Goal: Participate in discussion: Engage in conversation with other users on a specific topic

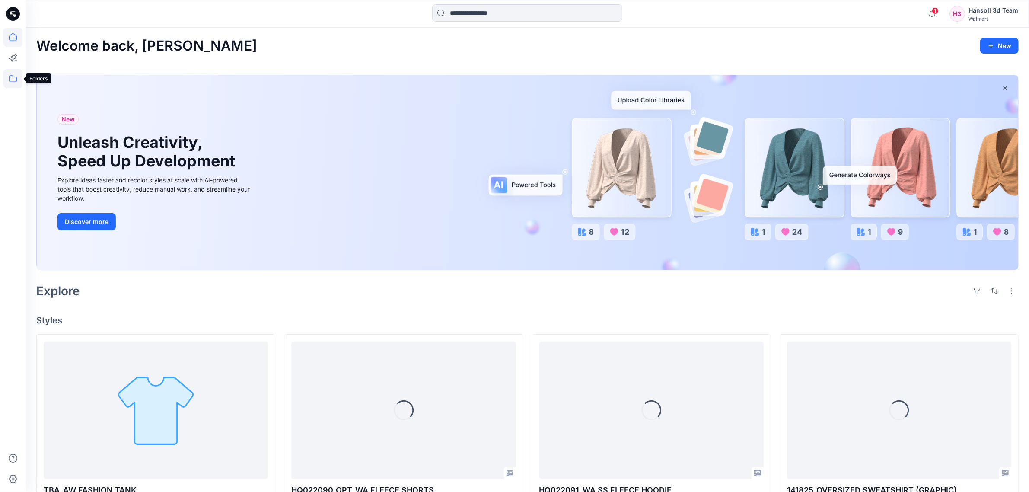
click at [10, 79] on icon at bounding box center [12, 78] width 19 height 19
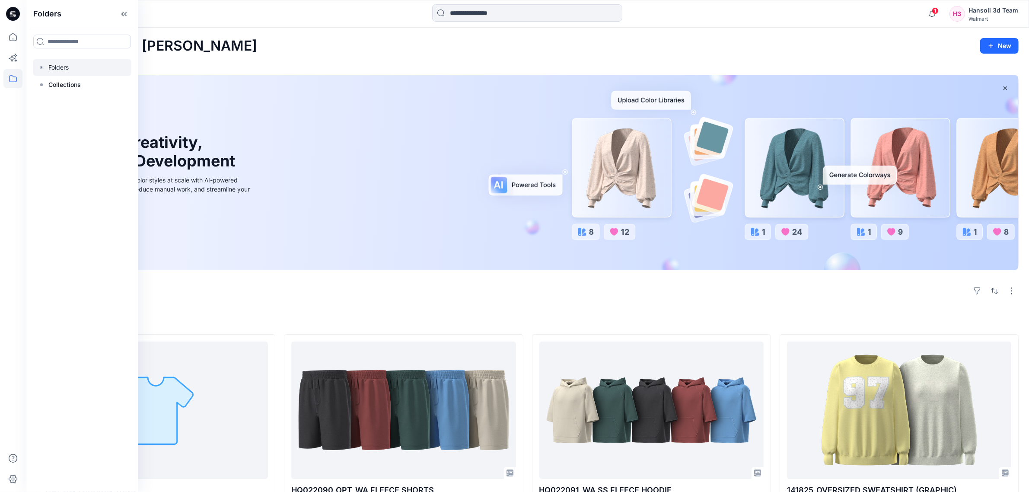
click at [60, 70] on div at bounding box center [82, 67] width 98 height 17
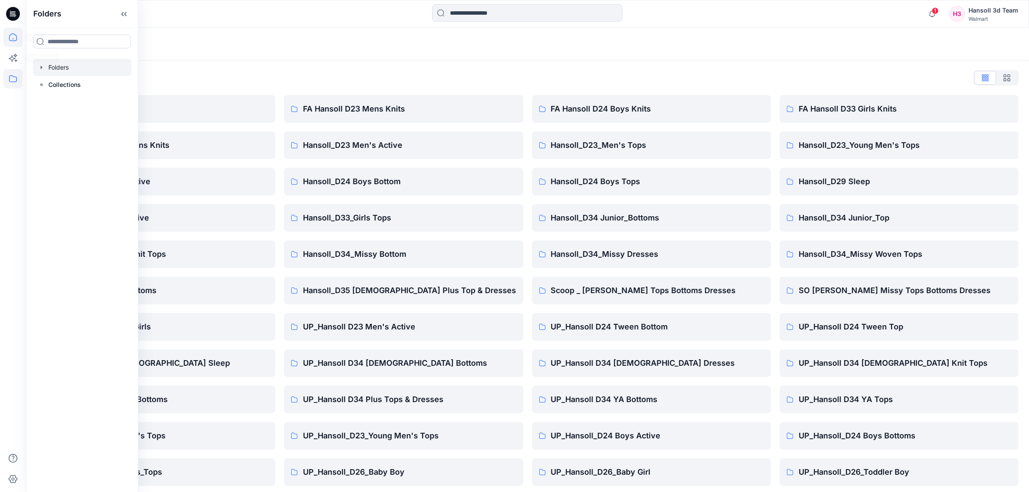
click at [6, 39] on icon at bounding box center [12, 37] width 19 height 19
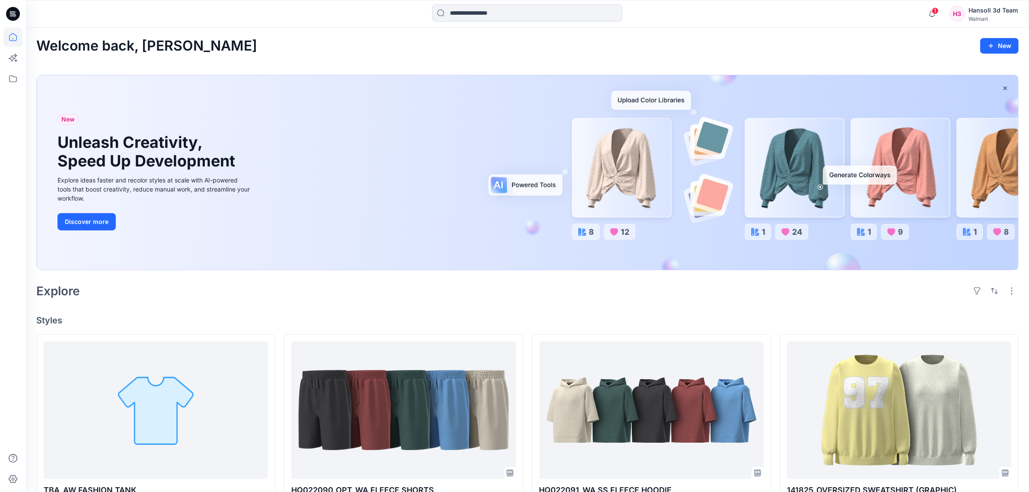
scroll to position [324, 0]
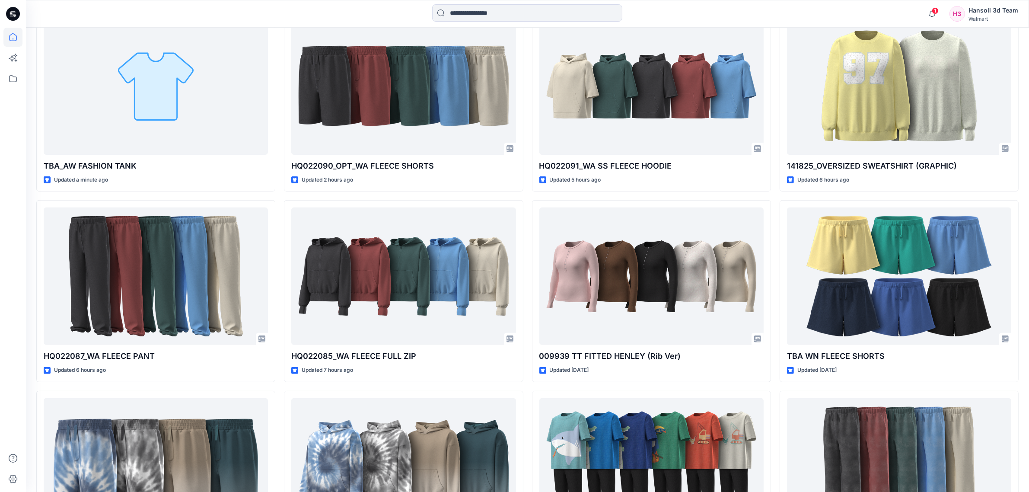
click at [278, 377] on div "TBA_AW FASHION TANK Updated a minute ago HQ022087_WA FLEECE PANT Updated 6 hour…" at bounding box center [527, 291] width 982 height 562
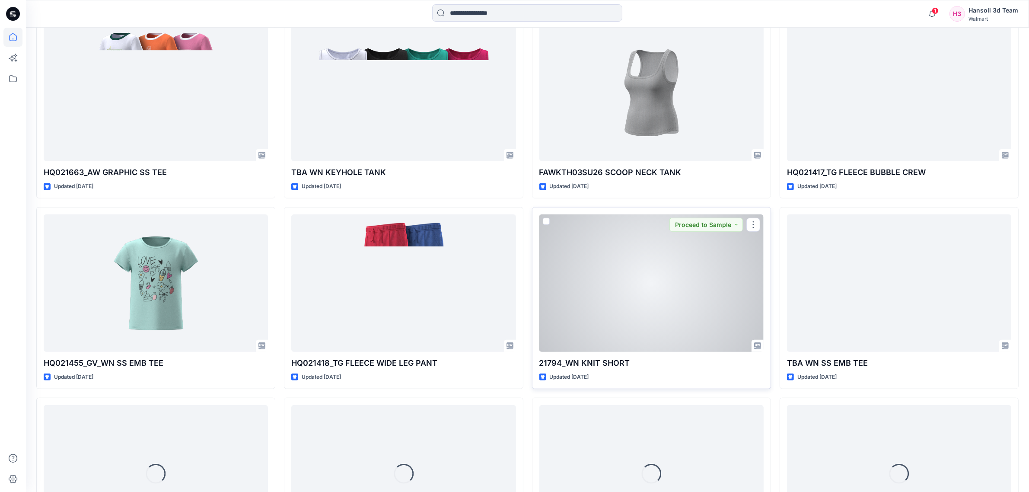
scroll to position [801, 0]
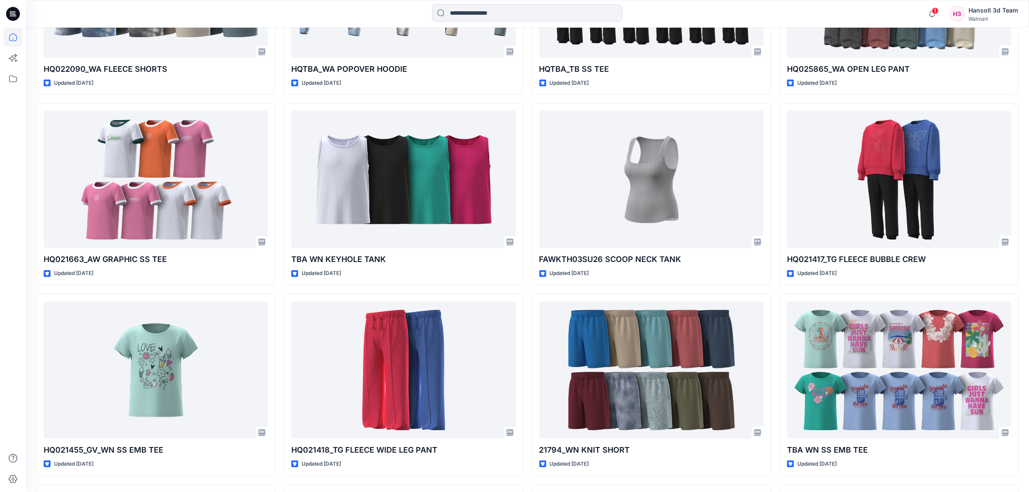
click at [527, 289] on div "TBA_AW FASHION TANK Updated a minute ago HQ022087_WA FLEECE PANT Updated 6 hour…" at bounding box center [527, 385] width 982 height 1704
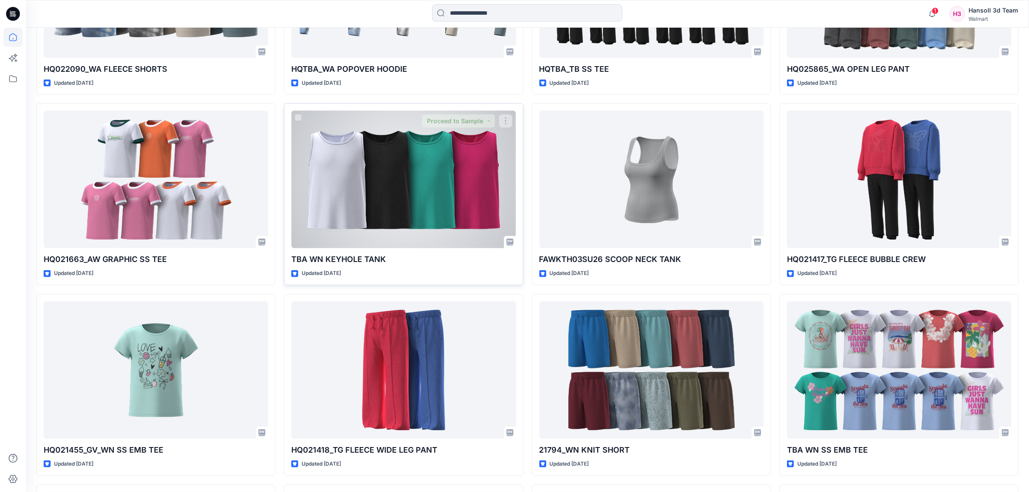
click at [472, 222] on div at bounding box center [403, 179] width 224 height 137
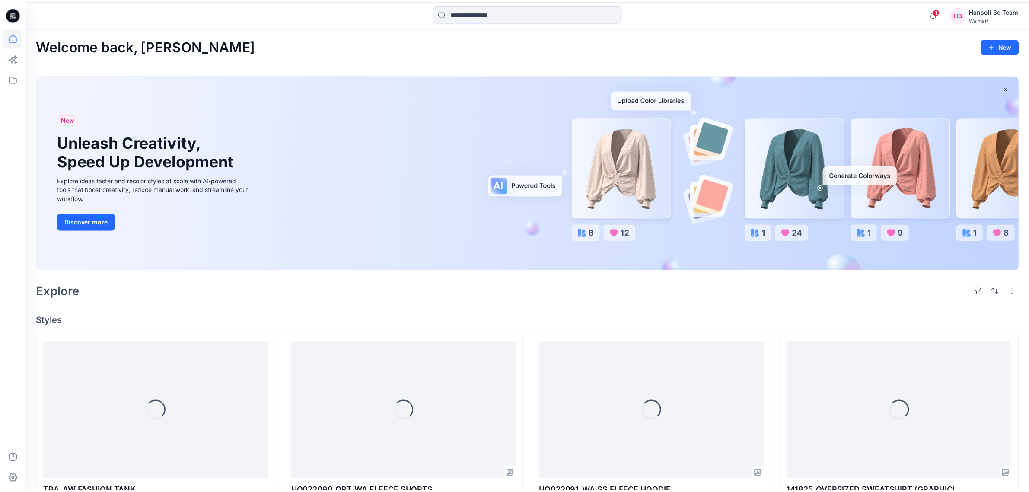
scroll to position [801, 0]
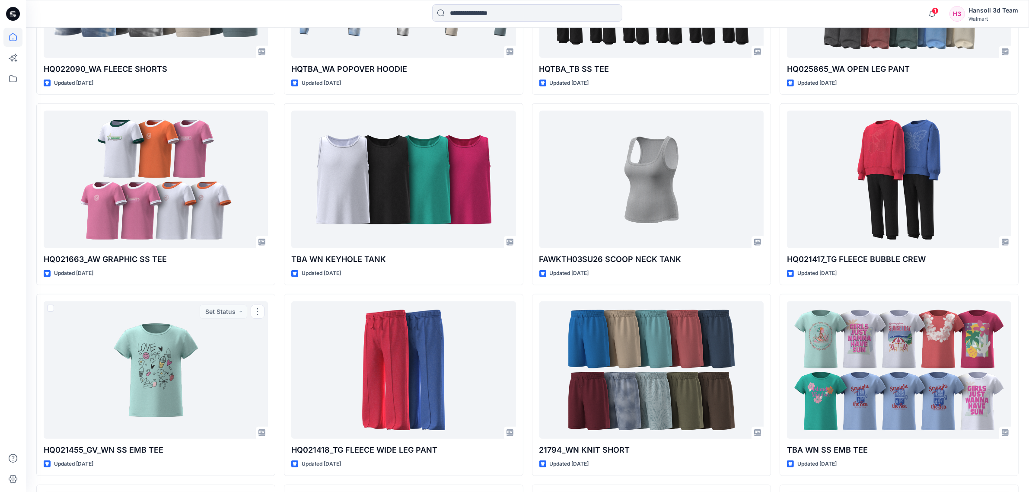
click at [275, 292] on div "TBA_AW FASHION TANK Updated a minute ago HQ022087_WA FLEECE PANT Updated 6 hour…" at bounding box center [527, 385] width 982 height 1704
click at [279, 290] on div "TBA_AW FASHION TANK Updated a minute ago HQ022087_WA FLEECE PANT Updated 6 hour…" at bounding box center [527, 385] width 982 height 1704
click at [279, 289] on div "TBA_AW FASHION TANK Updated a minute ago HQ022087_WA FLEECE PANT Updated 6 hour…" at bounding box center [527, 385] width 982 height 1704
click at [526, 296] on div "TBA_AW FASHION TANK Updated a minute ago HQ022087_WA FLEECE PANT Updated 6 hour…" at bounding box center [527, 385] width 982 height 1704
click at [526, 290] on div "TBA_AW FASHION TANK Updated a minute ago HQ022087_WA FLEECE PANT Updated 6 hour…" at bounding box center [527, 385] width 982 height 1704
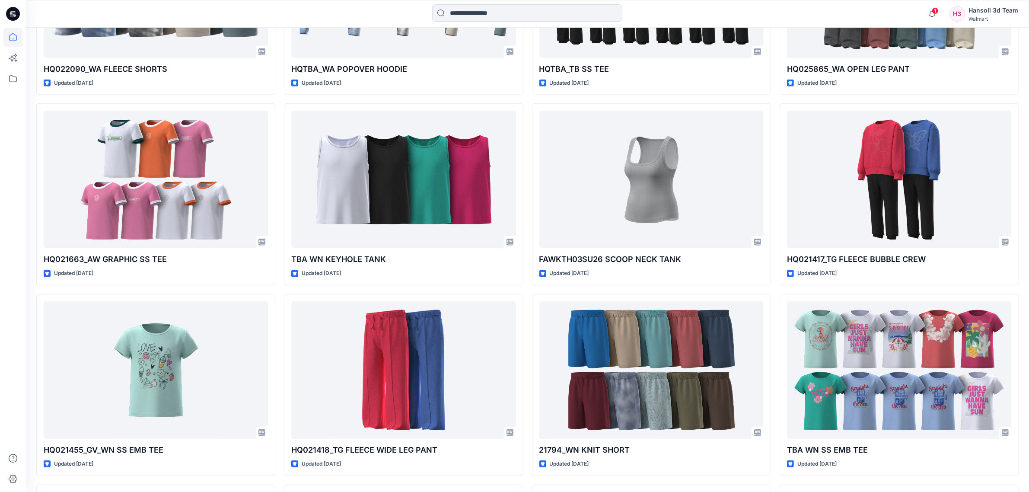
click at [526, 290] on div "TBA_AW FASHION TANK Updated a minute ago HQ022087_WA FLEECE PANT Updated 6 hour…" at bounding box center [527, 385] width 982 height 1704
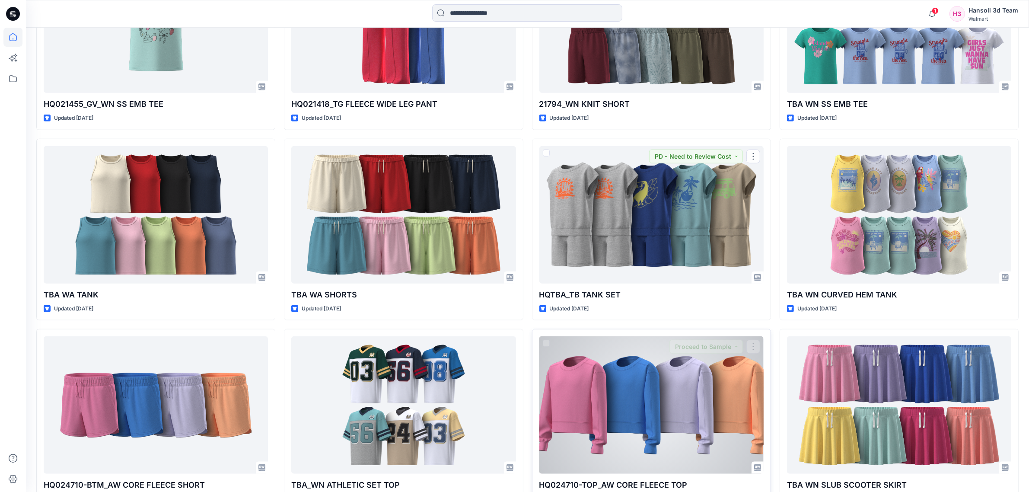
scroll to position [1287, 0]
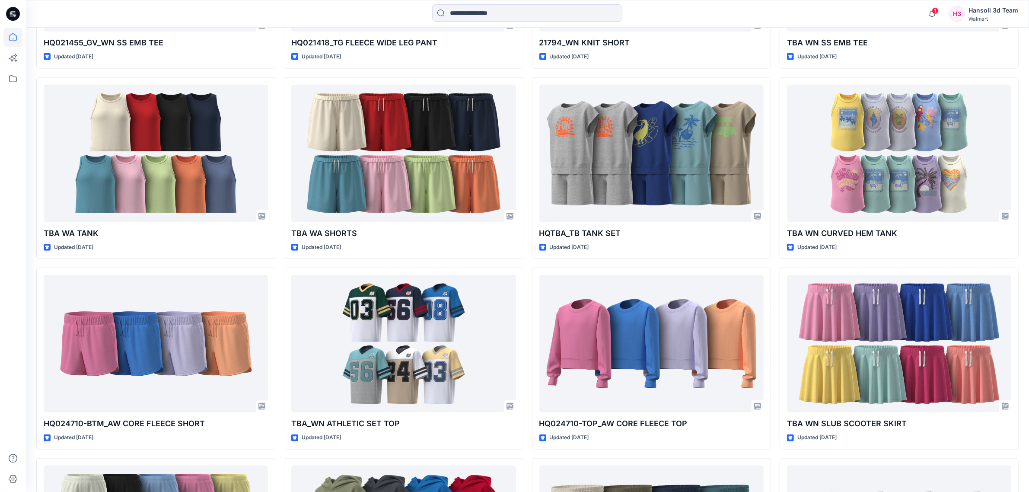
scroll to position [1071, 0]
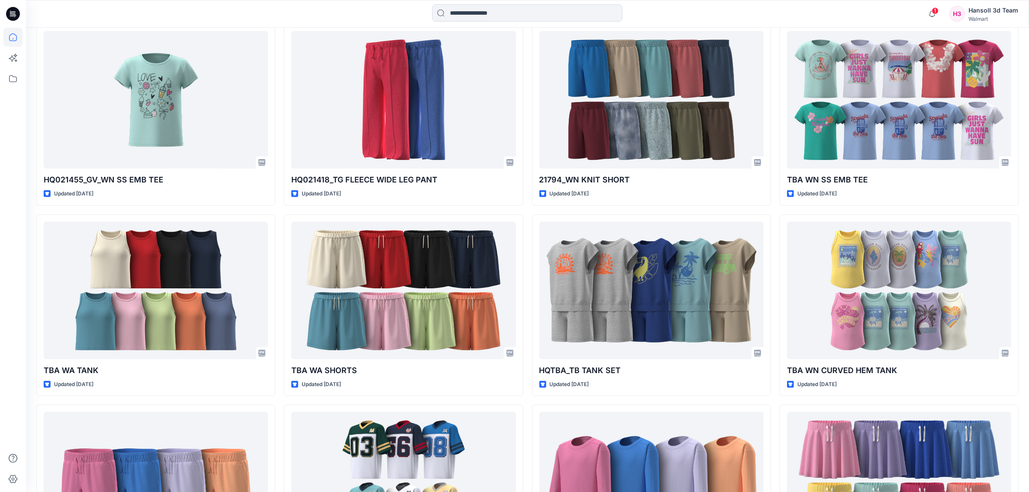
click at [525, 359] on div "TBA_AW FASHION TANK Updated a minute ago HQ022087_WA FLEECE PANT Updated 6 hour…" at bounding box center [527, 115] width 982 height 1704
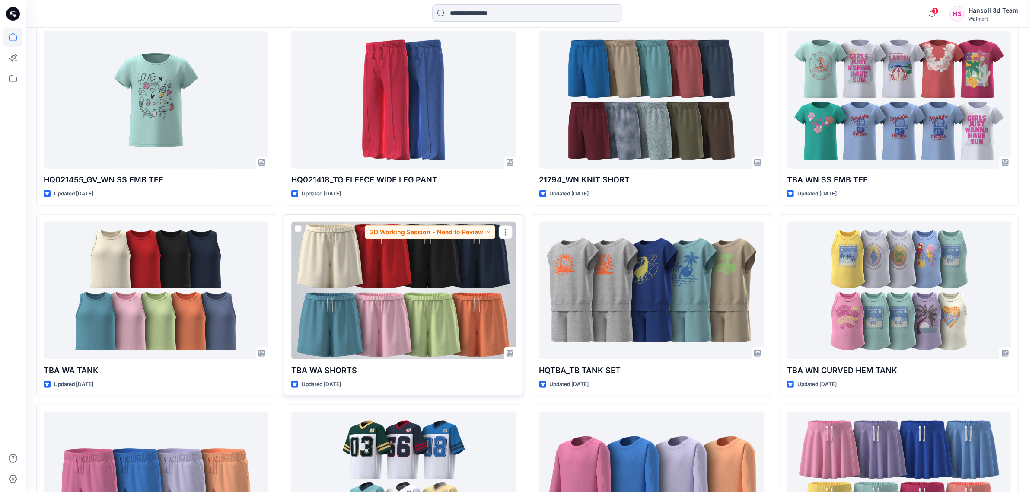
click at [438, 323] on div at bounding box center [403, 290] width 224 height 137
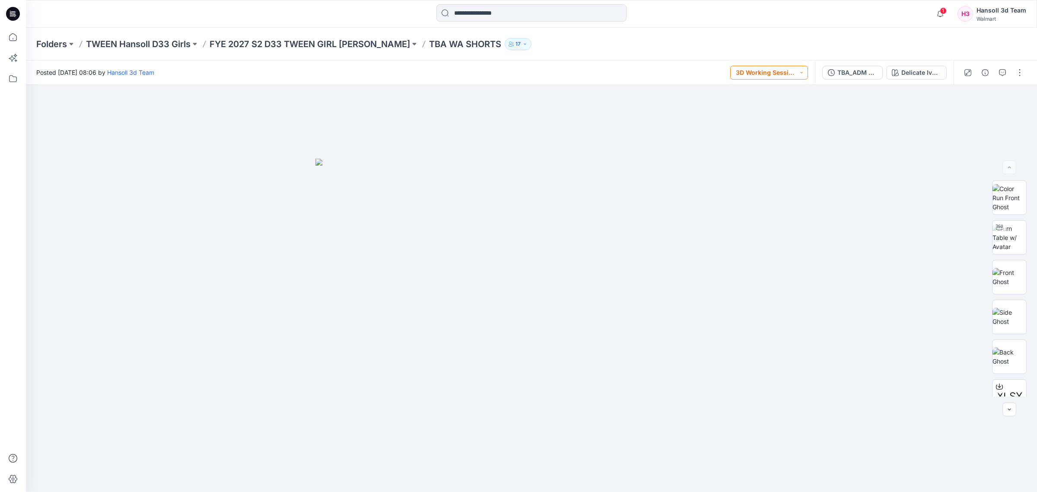
click at [762, 70] on button "3D Working Session - Need to Review" at bounding box center [769, 73] width 78 height 14
click at [716, 24] on div "1 Notifications Your style HQ022090_OPT_WA FLEECE SHORTS has been updated with …" at bounding box center [531, 14] width 1011 height 28
click at [717, 30] on div "Folders TWEEN Hansoll D33 Girls FYE 2027 S2 D33 TWEEN GIRL [PERSON_NAME] TBA WA…" at bounding box center [531, 44] width 1011 height 33
click at [721, 38] on div "Folders TWEEN Hansoll D33 Girls FYE 2027 S2 D33 TWEEN GIRL [PERSON_NAME] TBA WA…" at bounding box center [497, 44] width 923 height 12
click at [721, 29] on div "Folders TWEEN Hansoll D33 Girls FYE 2027 S2 D33 TWEEN GIRL [PERSON_NAME] TBA WA…" at bounding box center [531, 44] width 1011 height 33
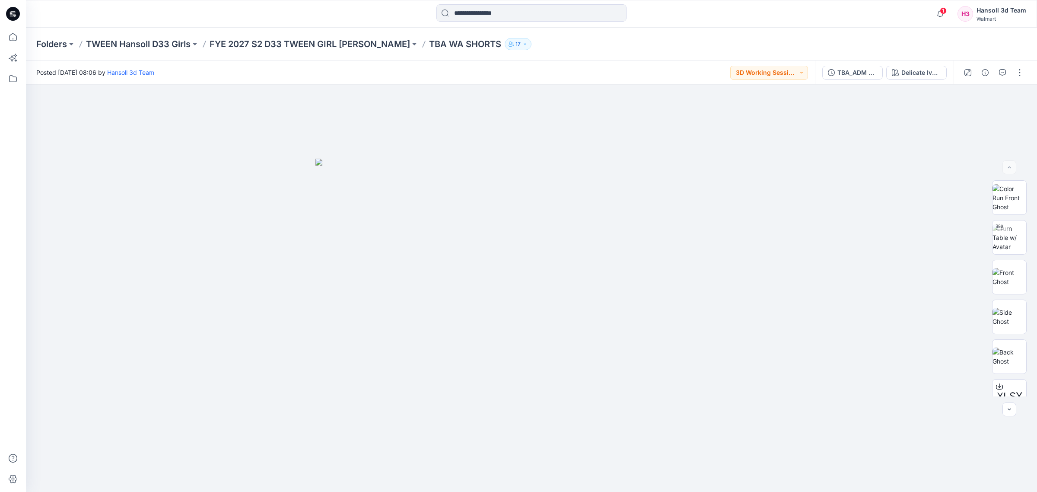
click at [721, 27] on div "1 Notifications Your style HQ022090_OPT_WA FLEECE SHORTS has been updated with …" at bounding box center [531, 14] width 1011 height 28
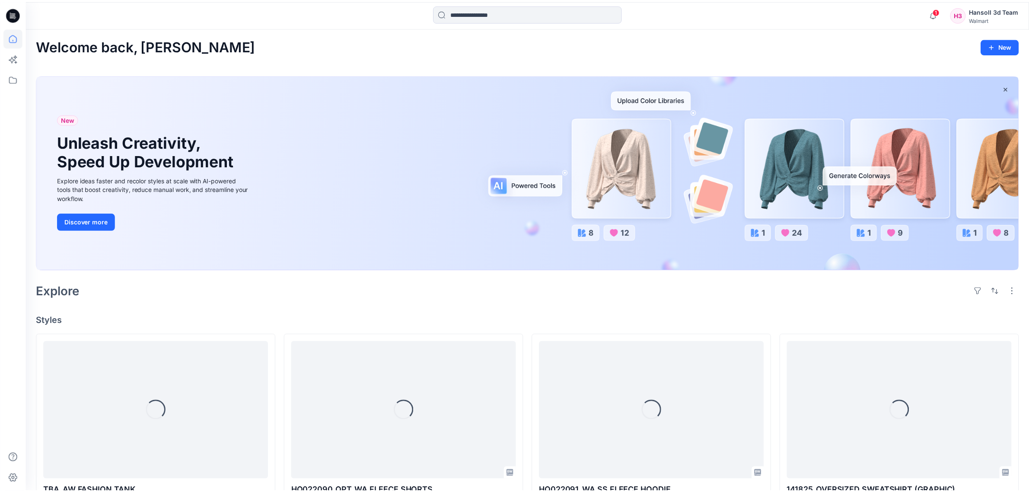
scroll to position [1071, 0]
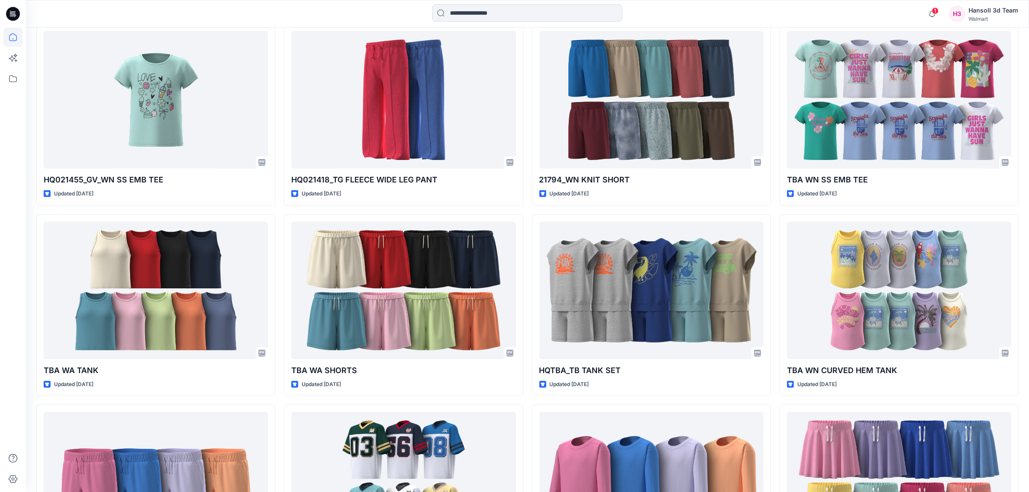
click at [0, 144] on div at bounding box center [13, 246] width 26 height 492
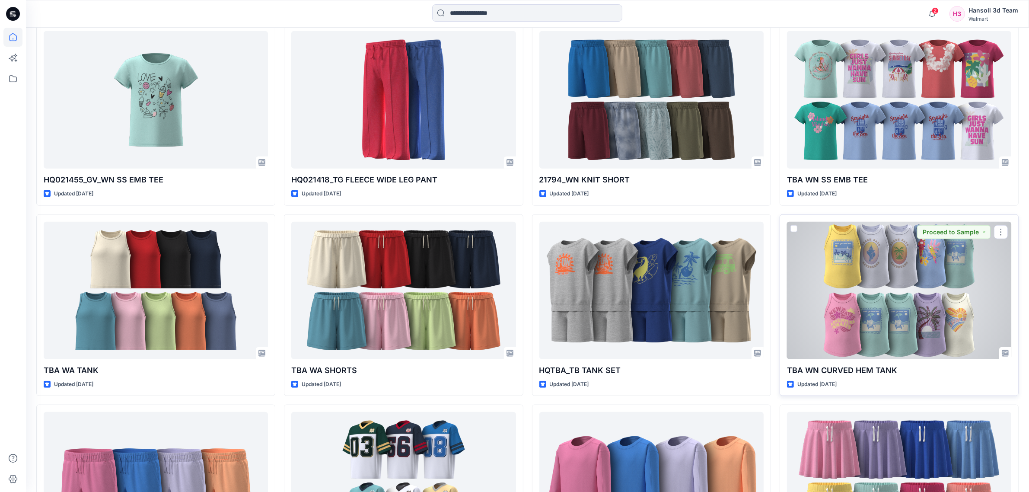
click at [842, 292] on div at bounding box center [899, 290] width 224 height 137
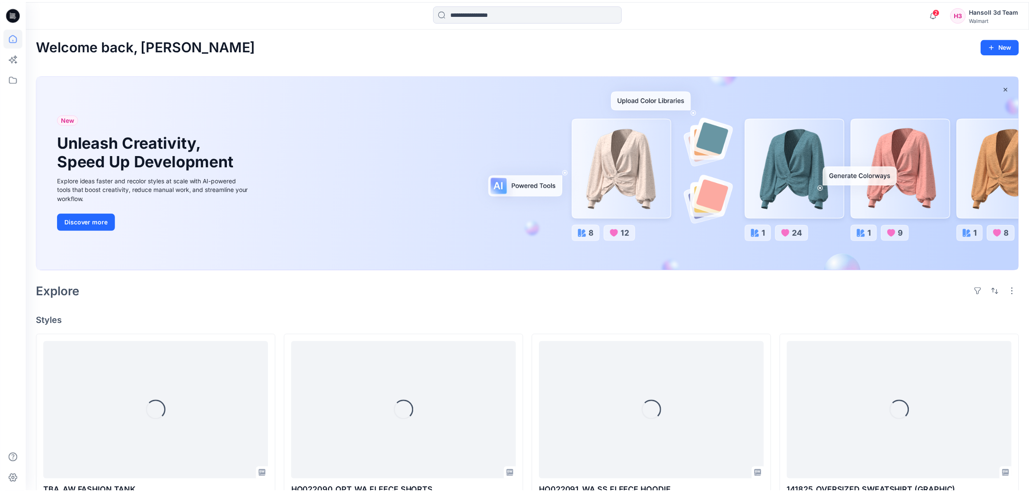
scroll to position [1071, 0]
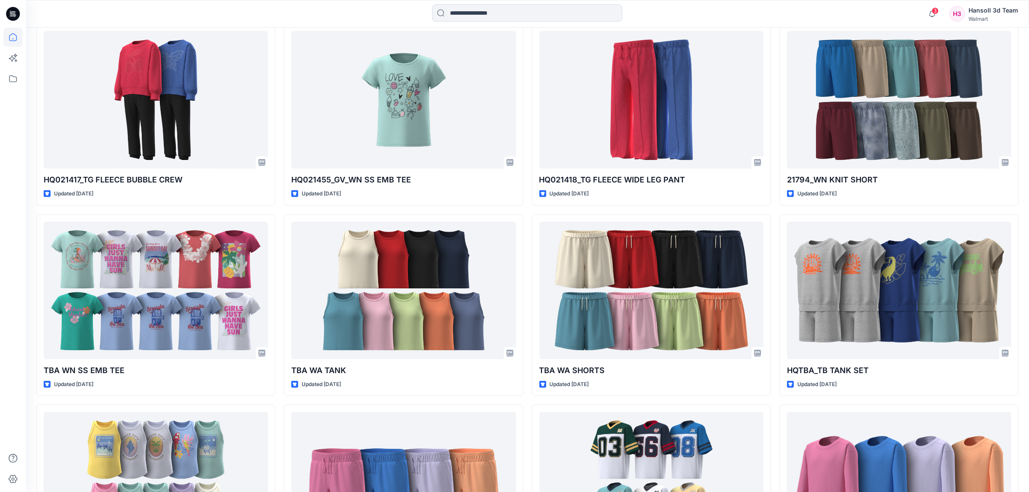
click at [528, 403] on div "Loading... TG FLEECE WIDE LEG PANT Updated a minute ago 141825_OVERSIZED SWEATS…" at bounding box center [527, 115] width 982 height 1704
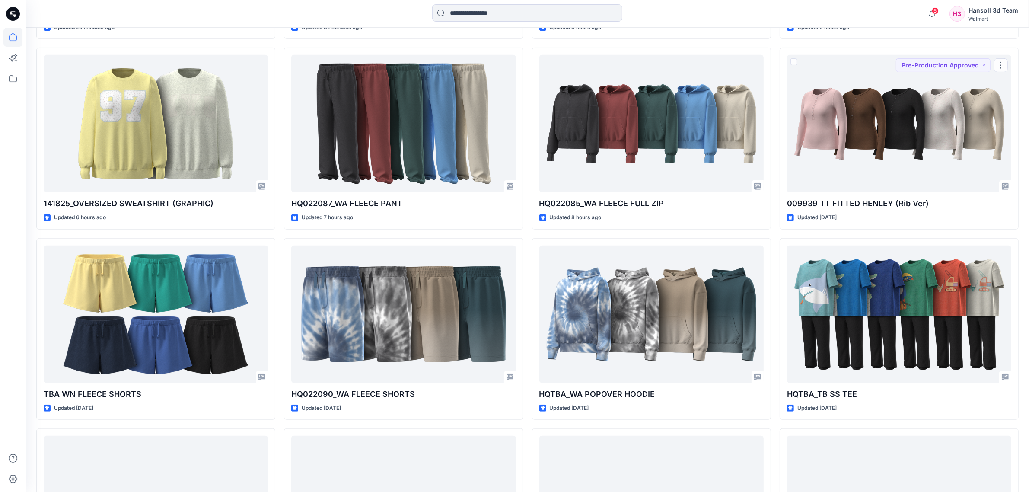
scroll to position [369, 0]
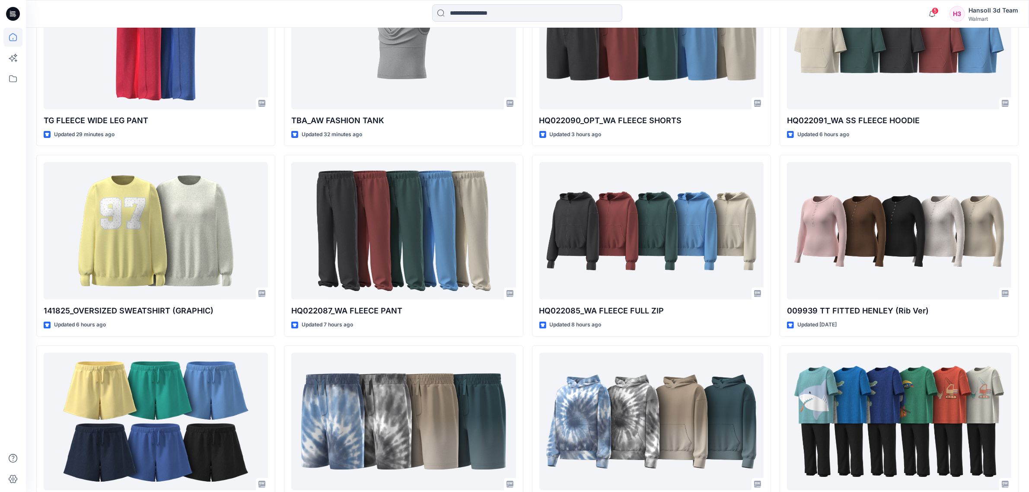
drag, startPoint x: 941, startPoint y: 24, endPoint x: 935, endPoint y: 16, distance: 9.9
click at [941, 24] on div "5 Notifications Your style HQ022090_OPT_WA FLEECE SHORTS has been updated with …" at bounding box center [527, 14] width 1003 height 28
click at [928, 7] on icon "button" at bounding box center [932, 13] width 16 height 17
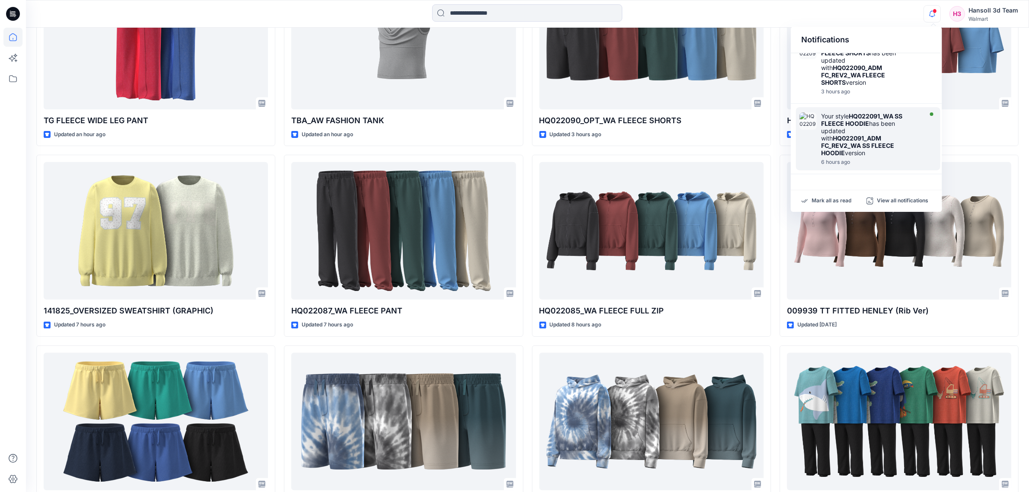
scroll to position [216, 0]
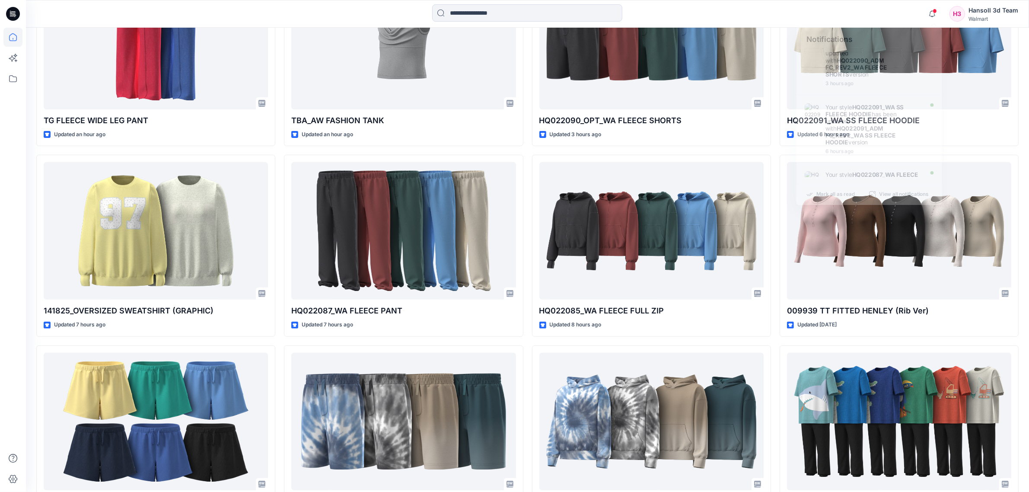
click at [19, 169] on div at bounding box center [12, 260] width 19 height 464
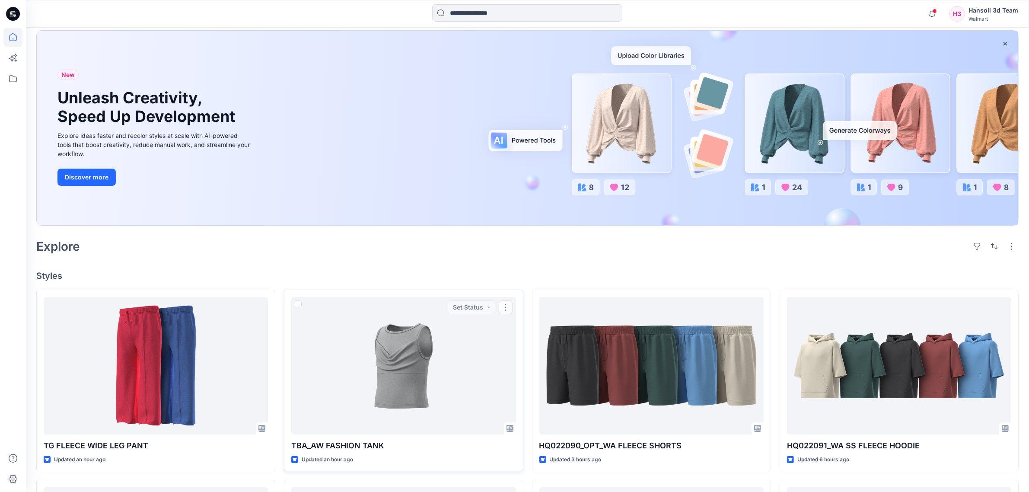
scroll to position [0, 0]
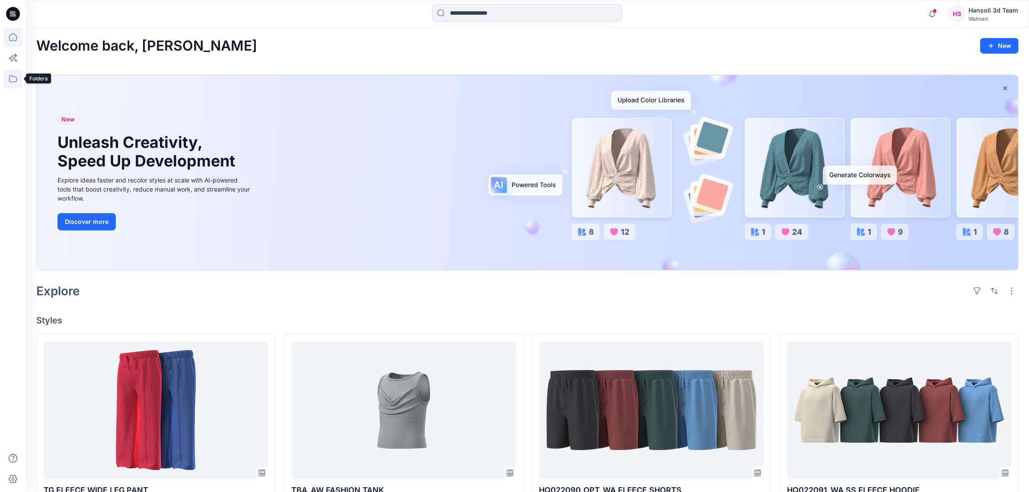
click at [8, 81] on icon at bounding box center [12, 78] width 19 height 19
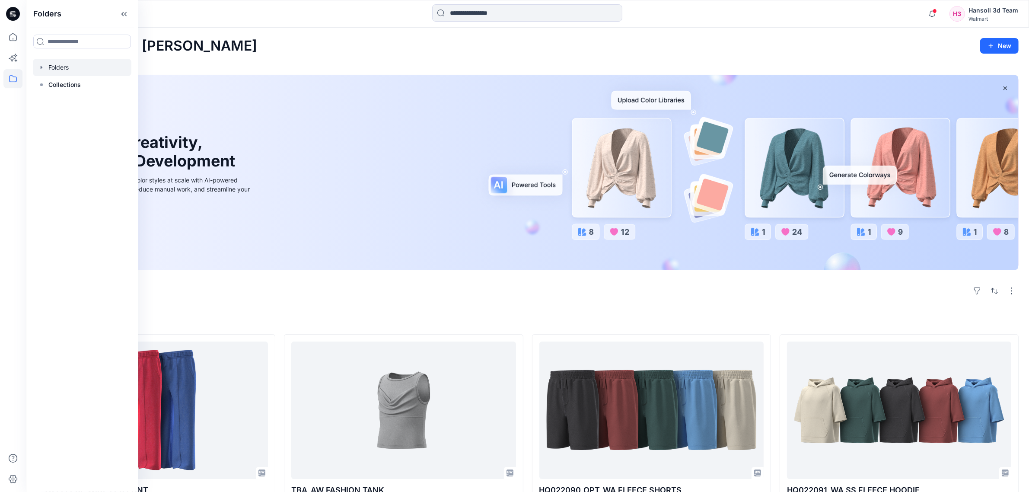
click at [72, 70] on div at bounding box center [82, 67] width 98 height 17
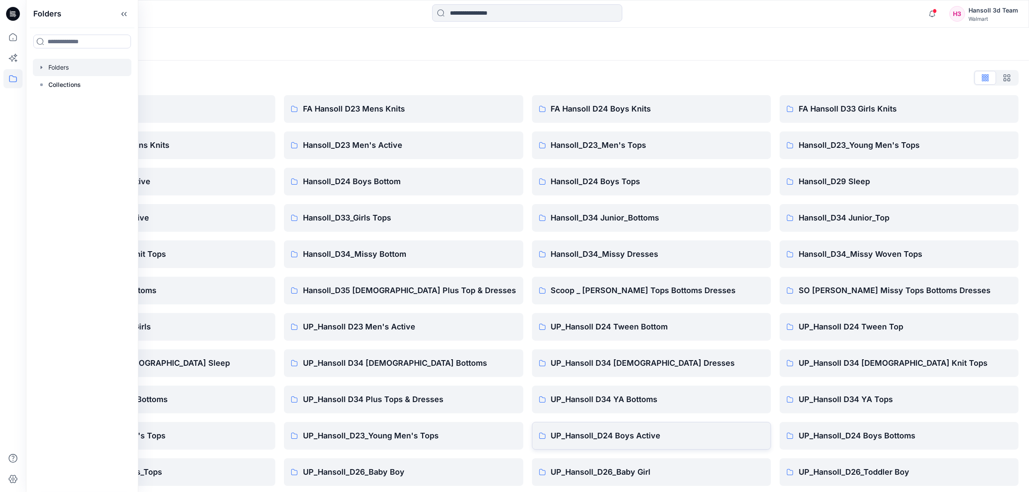
scroll to position [40, 0]
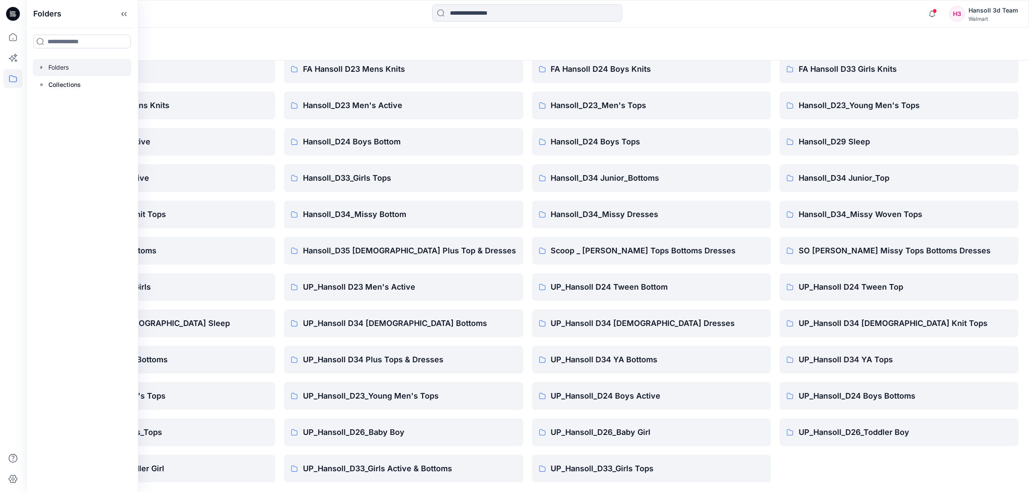
click at [841, 479] on div "FA Hansoll D33 Girls Knits Hansoll_D23_Young Men's Tops Hansoll_D29 Sleep Hanso…" at bounding box center [898, 268] width 239 height 427
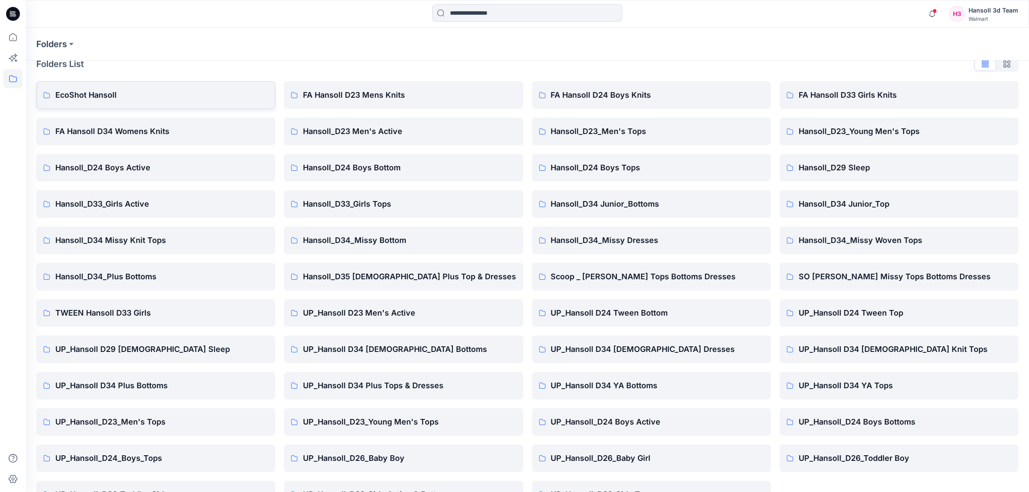
scroll to position [0, 0]
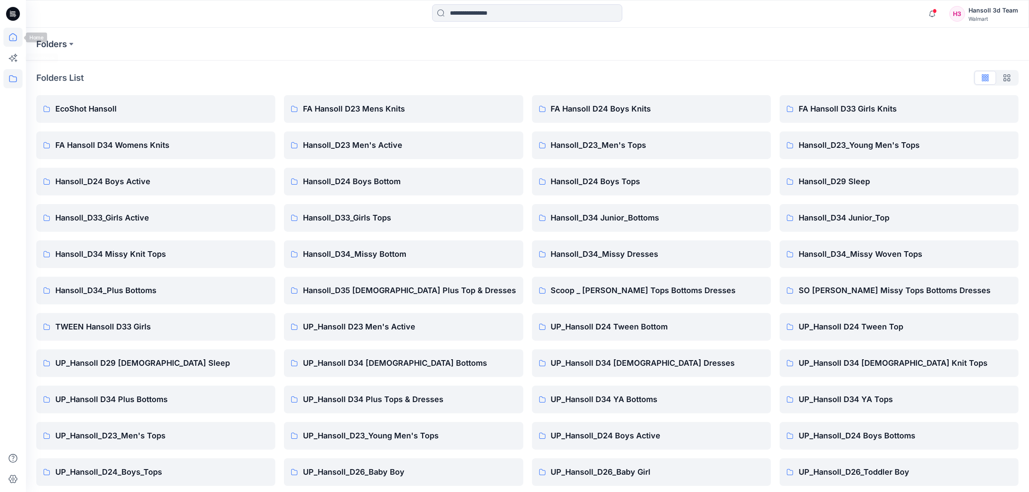
click at [11, 42] on icon at bounding box center [12, 37] width 19 height 19
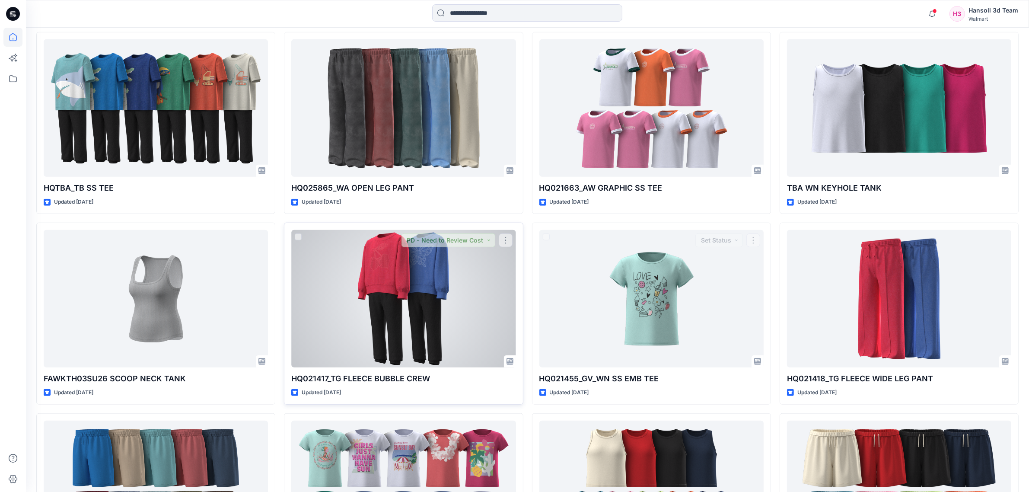
scroll to position [1134, 0]
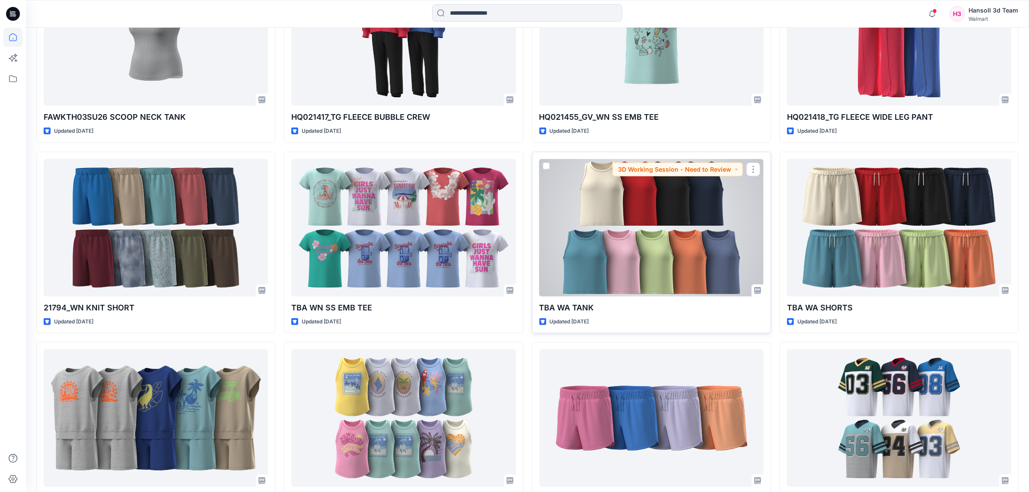
click at [706, 257] on div at bounding box center [651, 227] width 224 height 137
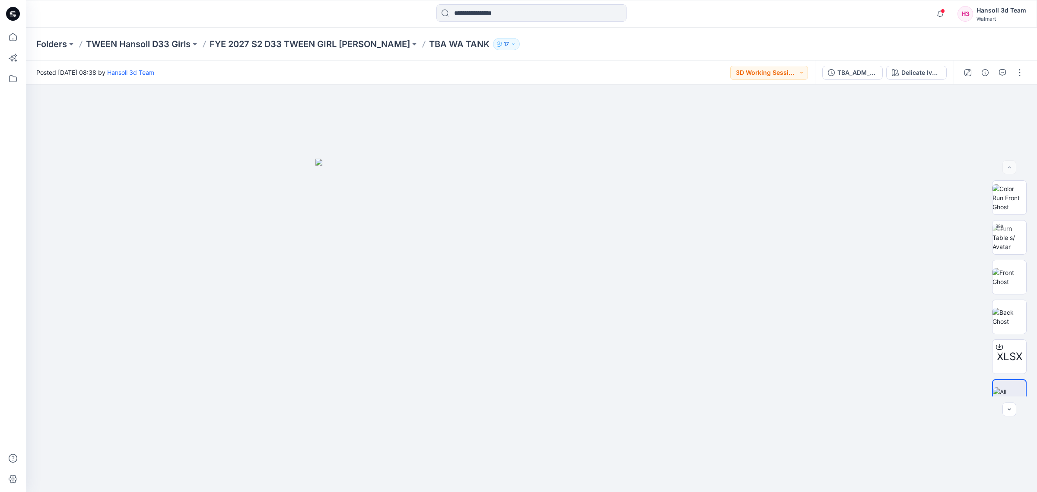
click at [681, 32] on div "Folders TWEEN Hansoll D33 Girls FYE 2027 S2 D33 TWEEN GIRL [PERSON_NAME] TBA WA…" at bounding box center [531, 44] width 1011 height 33
click at [847, 71] on div "TBA_ADM_FC WA TANK_ASTM_REV3" at bounding box center [857, 73] width 40 height 10
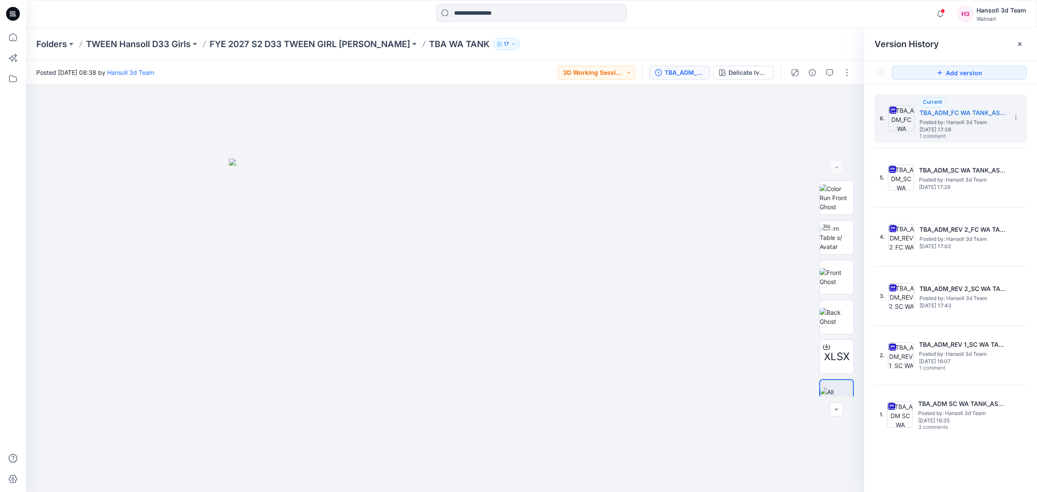
click at [1026, 42] on div "Version History" at bounding box center [950, 44] width 173 height 33
click at [1024, 41] on div at bounding box center [1020, 44] width 14 height 14
click at [829, 70] on icon "button" at bounding box center [829, 72] width 7 height 7
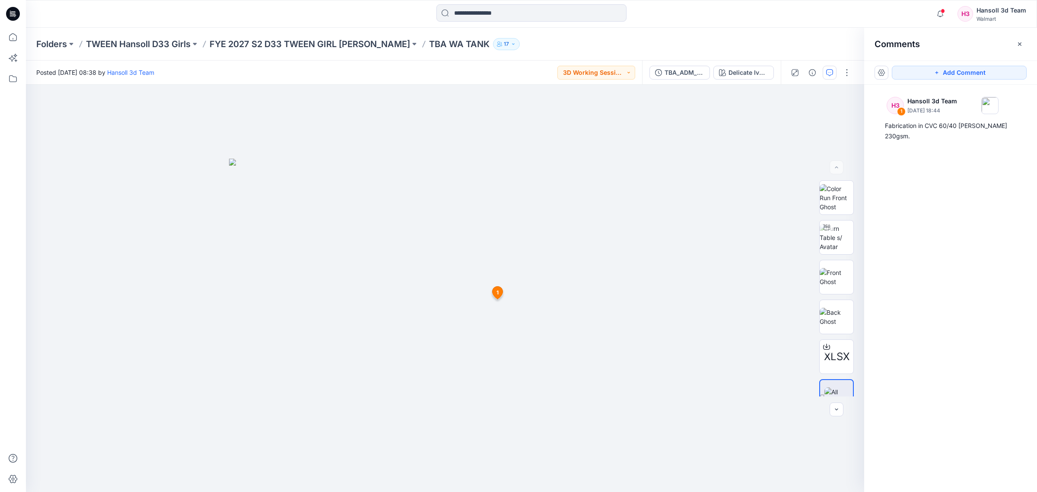
click at [964, 221] on div "H3 1 Hansoll 3d Team [DATE] 18:44 Fabrication in CVC 60/40 [PERSON_NAME] 230gsm." at bounding box center [950, 272] width 173 height 375
click at [966, 73] on button "Add Comment" at bounding box center [959, 73] width 135 height 14
click at [521, 241] on div "2 1 H3 Hansoll 3d Team [DATE] 18:44 Fabrication in CVC 60/40 [PERSON_NAME] 230g…" at bounding box center [445, 288] width 838 height 407
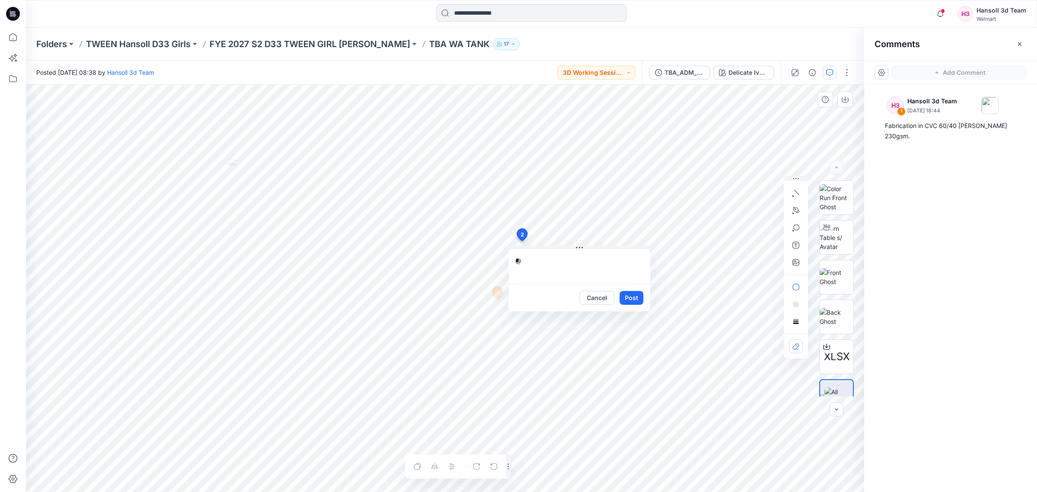
click at [571, 265] on textarea "*" at bounding box center [579, 266] width 142 height 35
click at [578, 385] on p "[PERSON_NAME]" at bounding box center [572, 382] width 65 height 10
click at [518, 261] on textarea "**********" at bounding box center [579, 266] width 142 height 35
drag, startPoint x: 597, startPoint y: 249, endPoint x: 595, endPoint y: 262, distance: 13.1
click at [596, 251] on textarea "**********" at bounding box center [579, 266] width 142 height 35
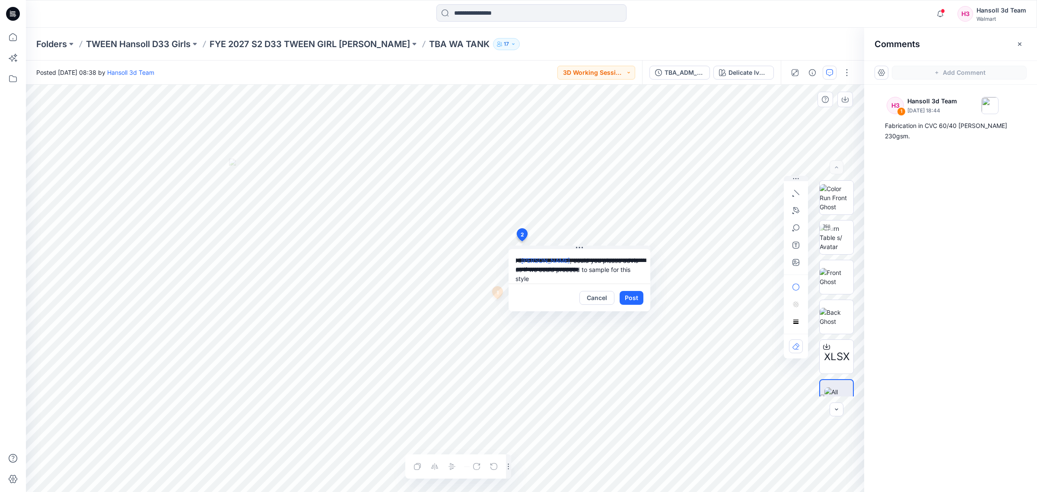
type textarea "**********"
click at [598, 297] on button "Cancel" at bounding box center [596, 298] width 35 height 14
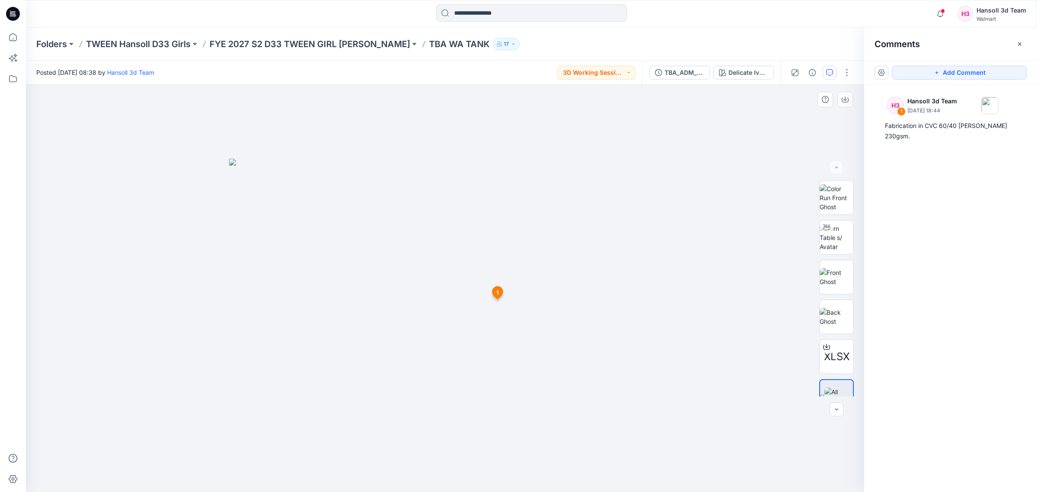
click at [673, 180] on div at bounding box center [445, 288] width 838 height 407
click at [1017, 37] on button "button" at bounding box center [1020, 44] width 14 height 14
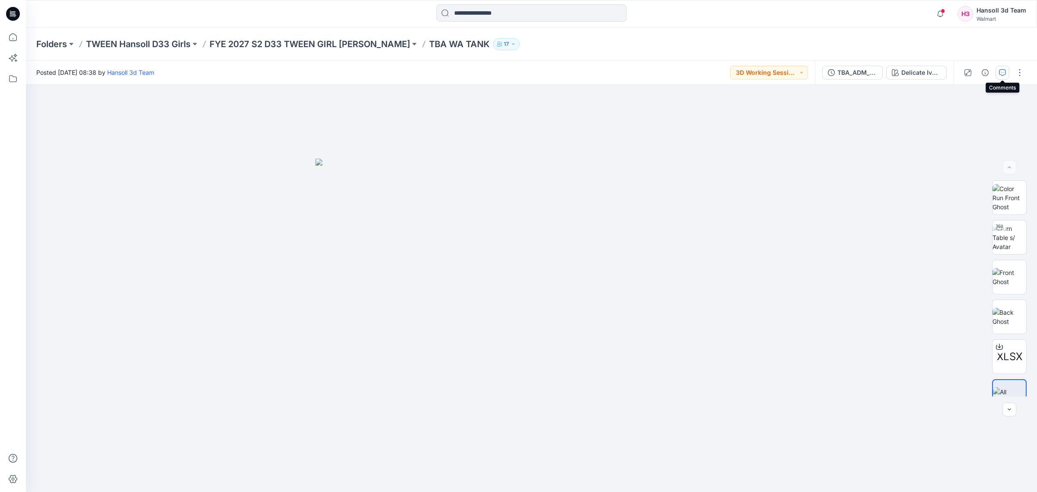
click at [1000, 72] on icon "button" at bounding box center [1002, 72] width 7 height 7
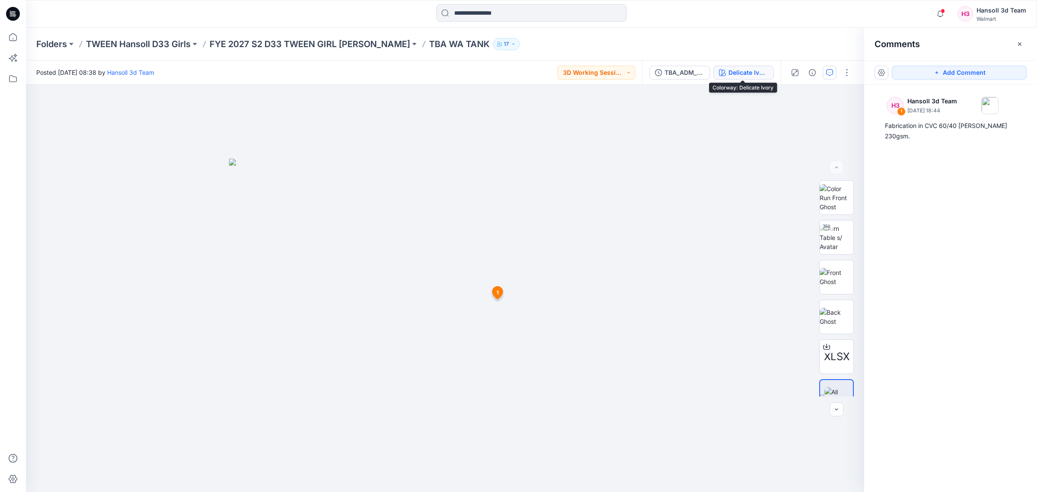
click at [758, 70] on div "Delicate Ivory" at bounding box center [748, 73] width 40 height 10
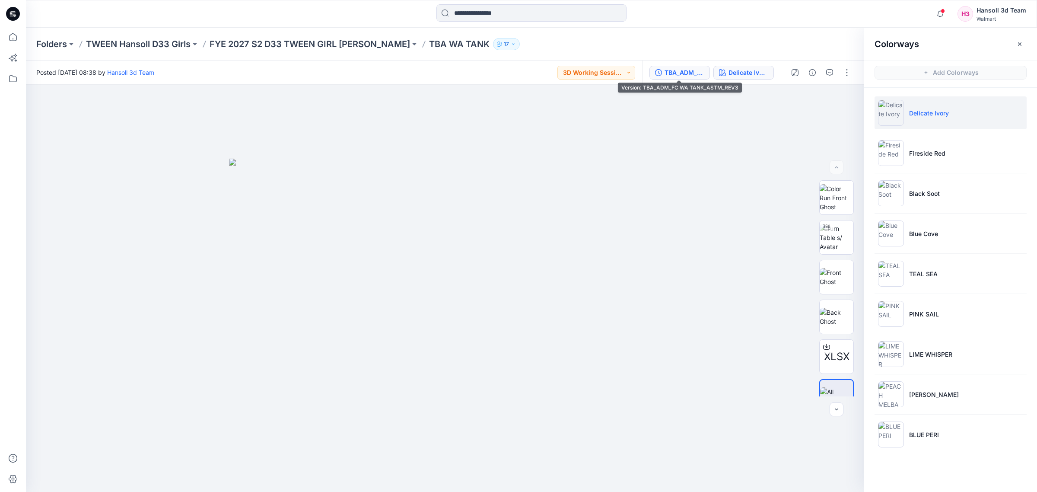
click at [664, 76] on div "TBA_ADM_FC WA TANK_ASTM_REV3" at bounding box center [684, 73] width 40 height 10
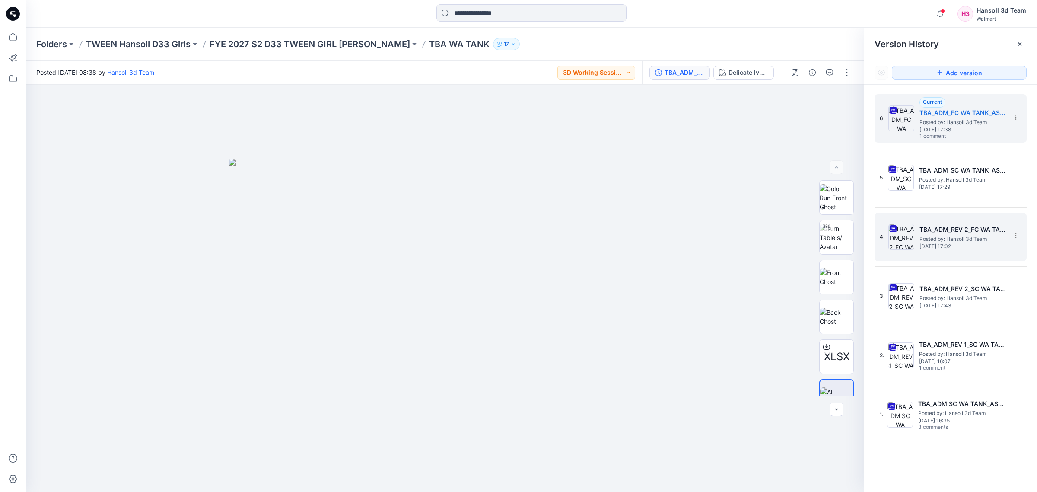
click at [914, 228] on img at bounding box center [901, 237] width 26 height 26
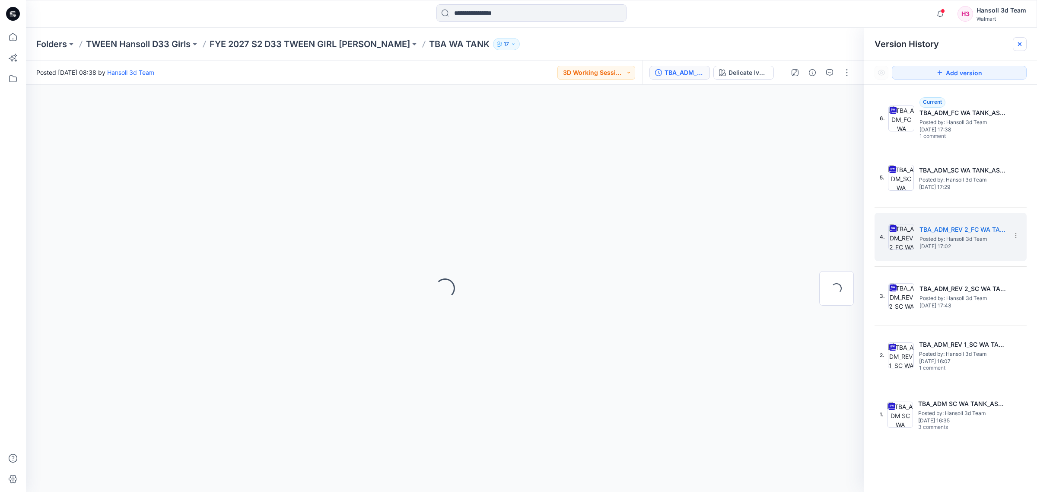
click at [1020, 43] on icon at bounding box center [1019, 43] width 3 height 3
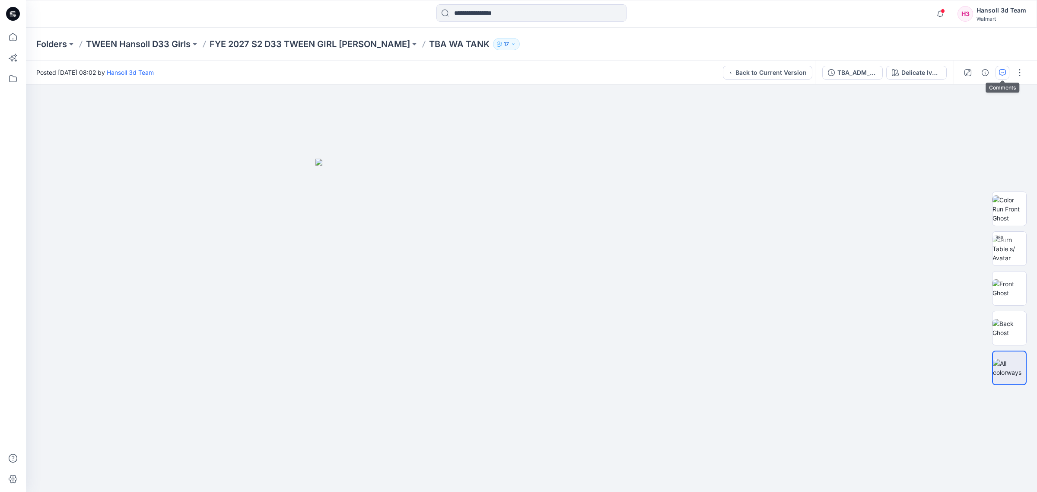
click at [999, 75] on icon "button" at bounding box center [1002, 72] width 7 height 7
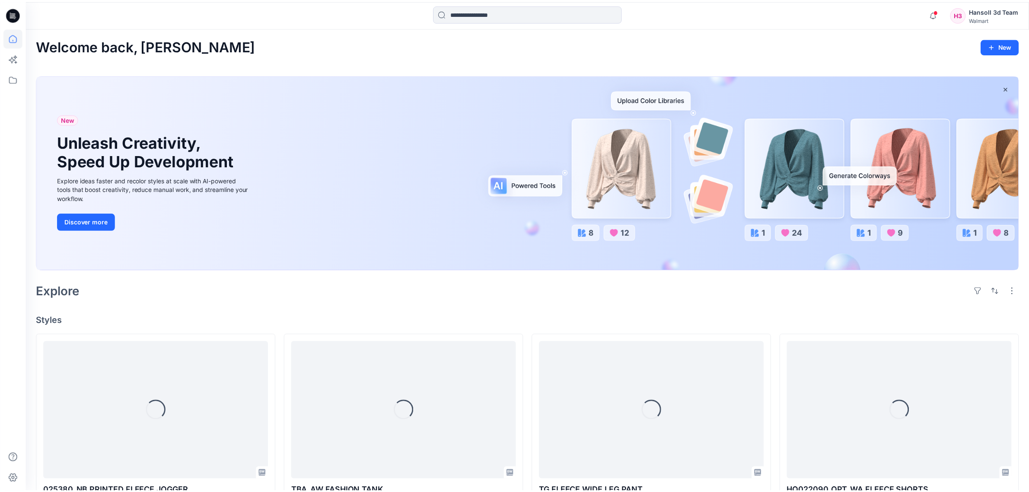
scroll to position [1134, 0]
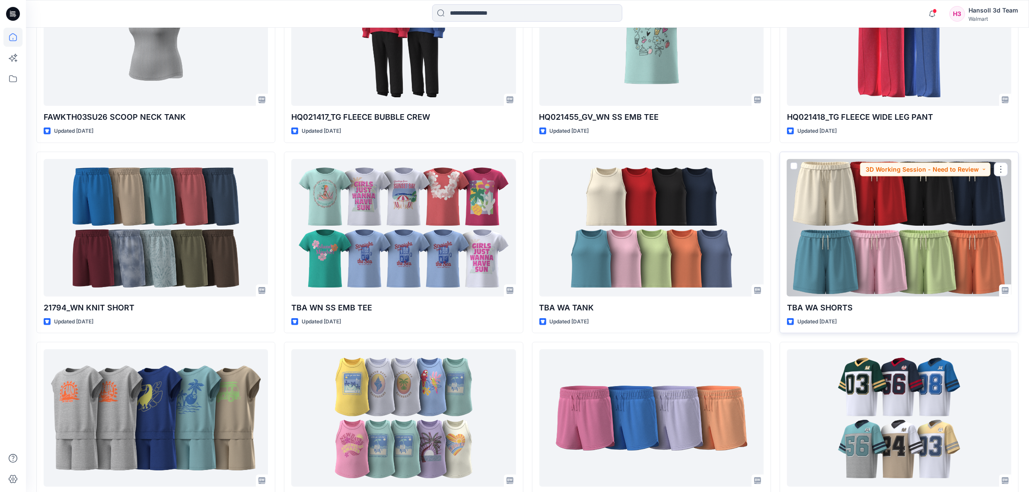
click at [900, 252] on div at bounding box center [899, 227] width 224 height 137
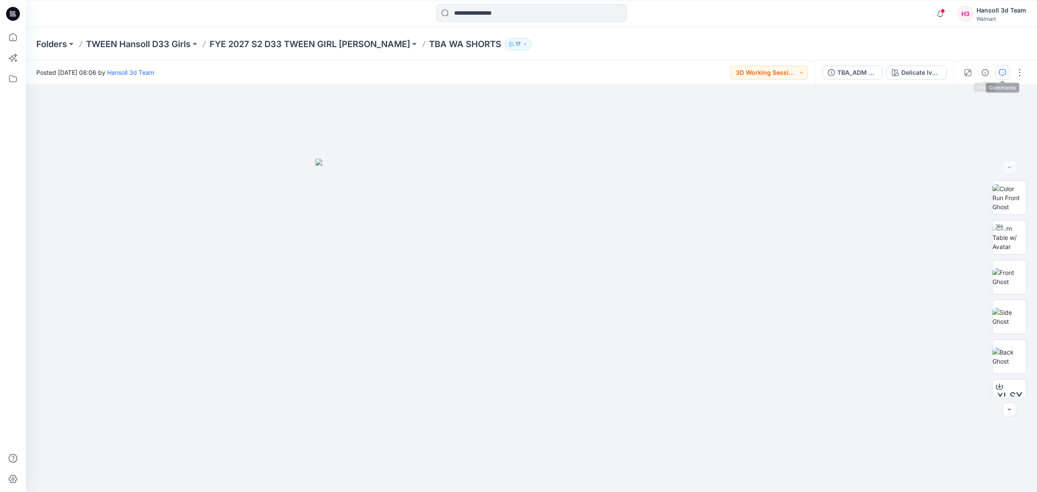
click at [999, 70] on icon "button" at bounding box center [1002, 72] width 7 height 7
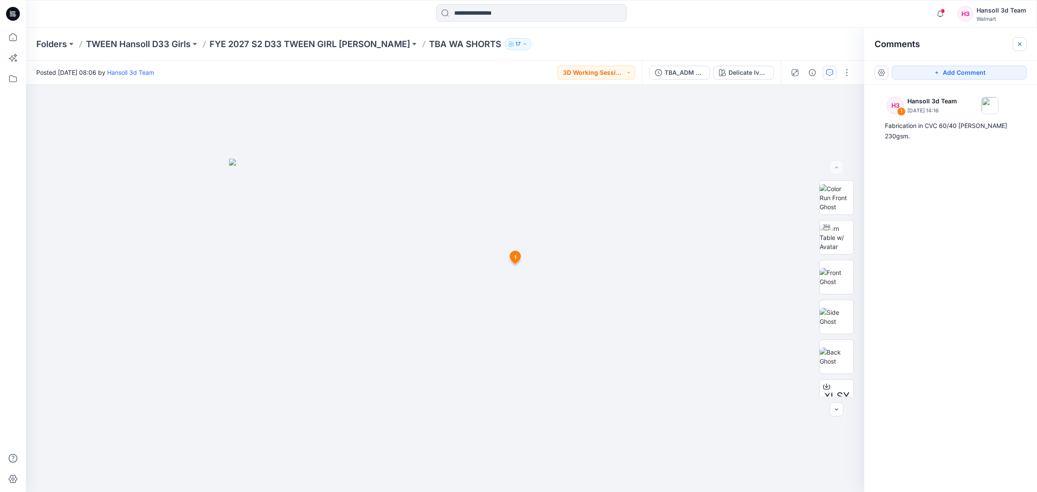
click at [1022, 43] on icon "button" at bounding box center [1019, 44] width 7 height 7
